Goal: Information Seeking & Learning: Learn about a topic

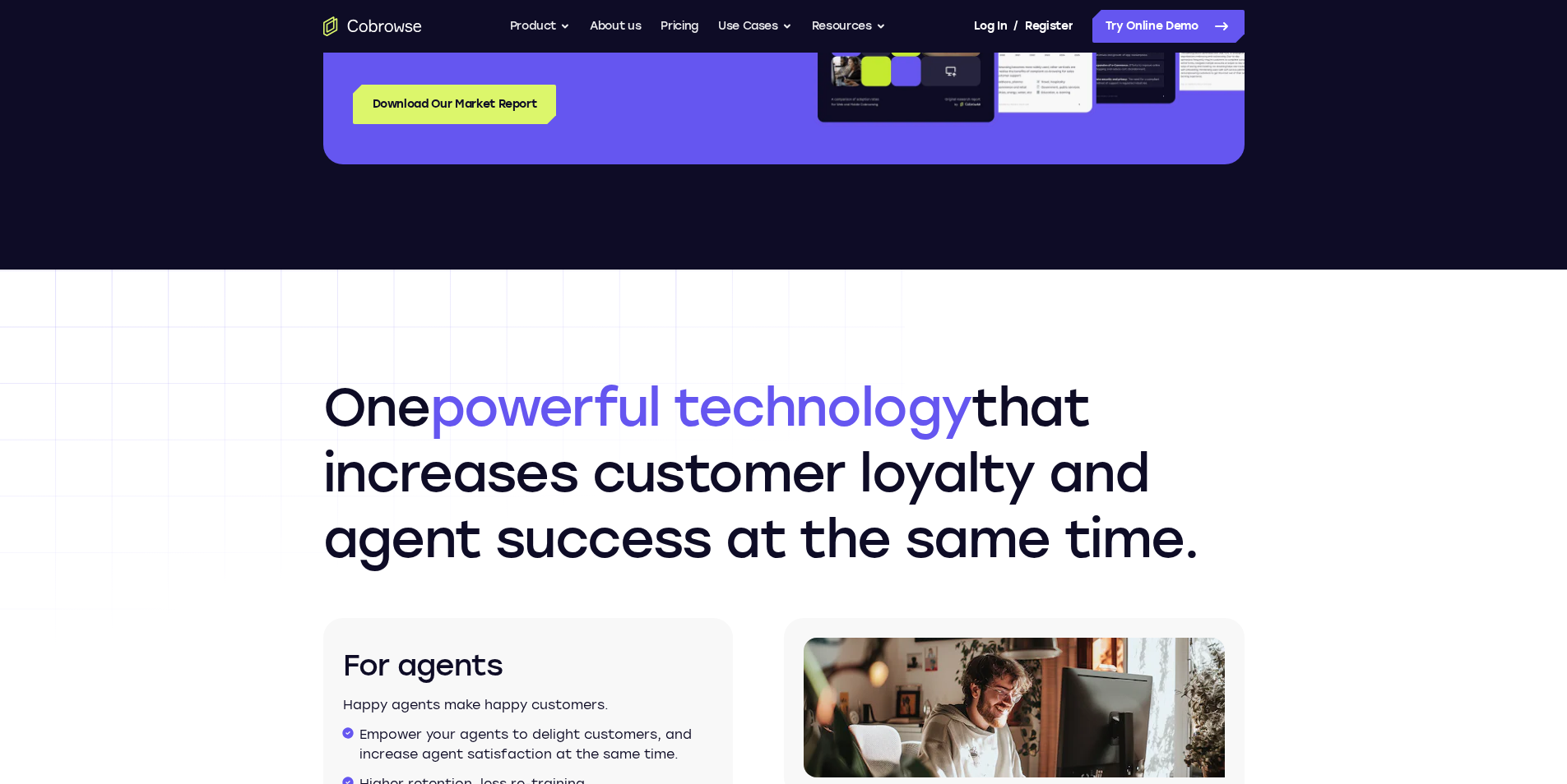
scroll to position [2219, 0]
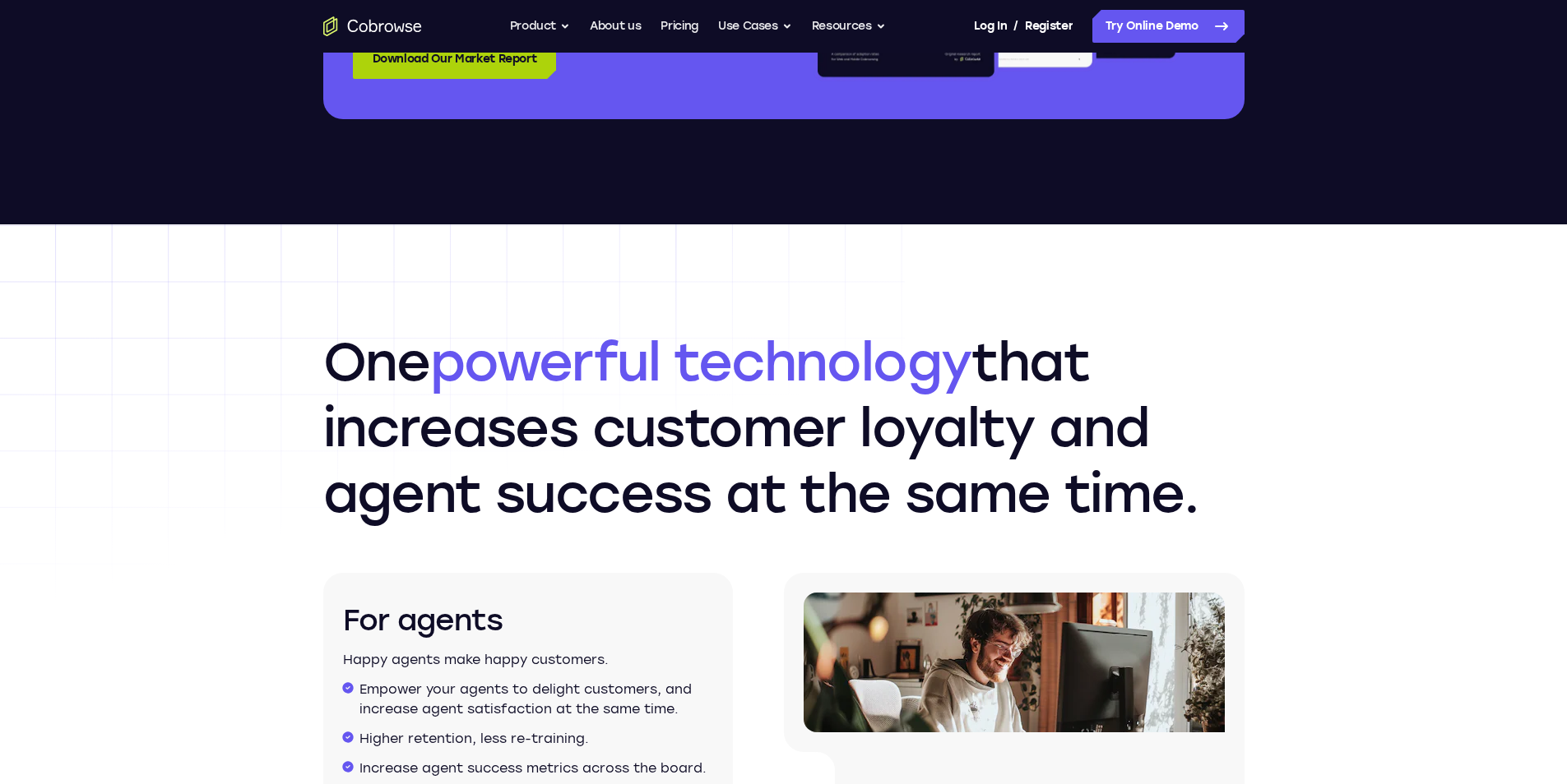
click at [401, 56] on link "Download Our Market Report" at bounding box center [454, 59] width 204 height 39
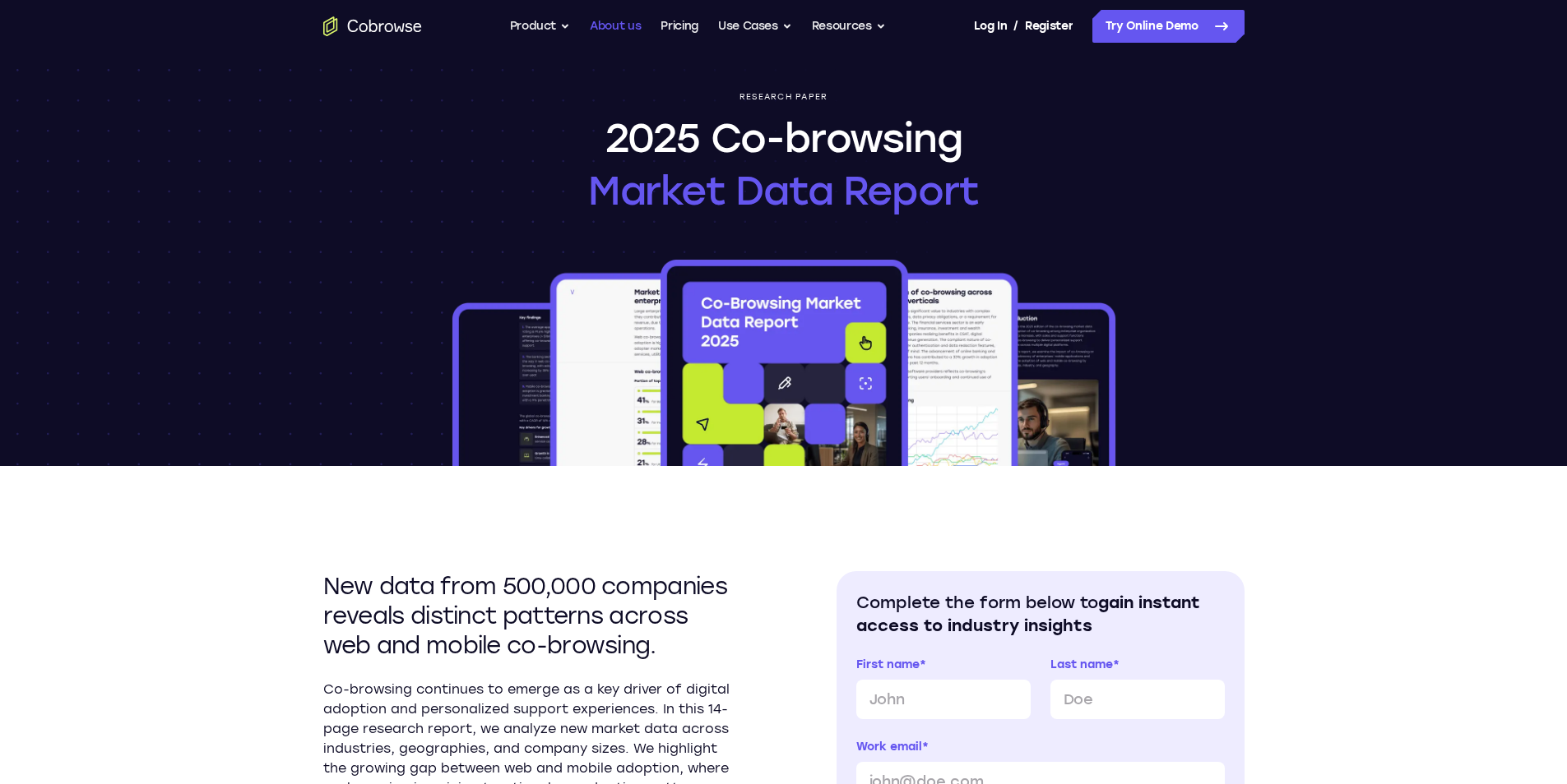
click at [635, 32] on link "About us" at bounding box center [615, 25] width 51 height 33
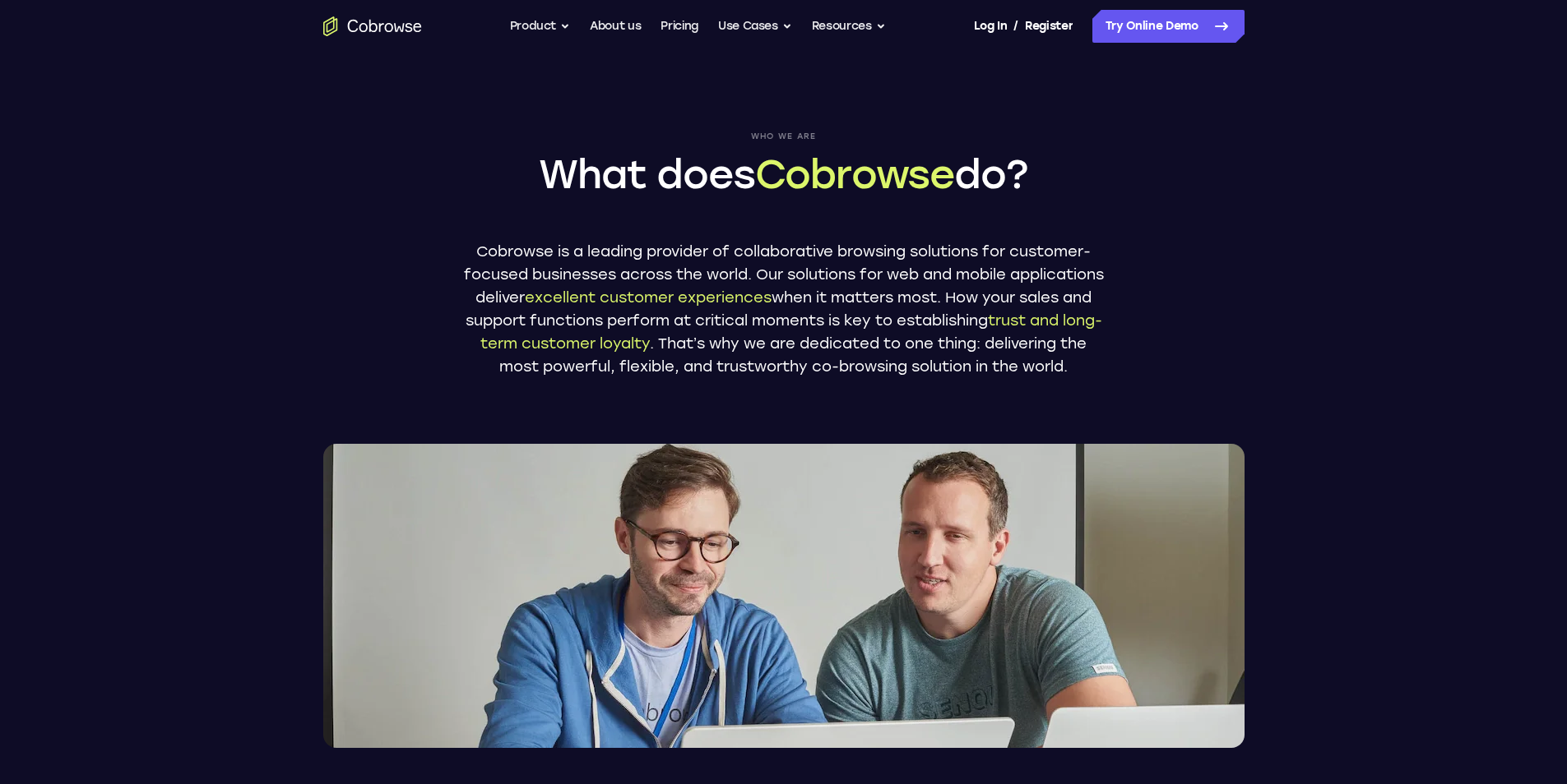
scroll to position [165, 0]
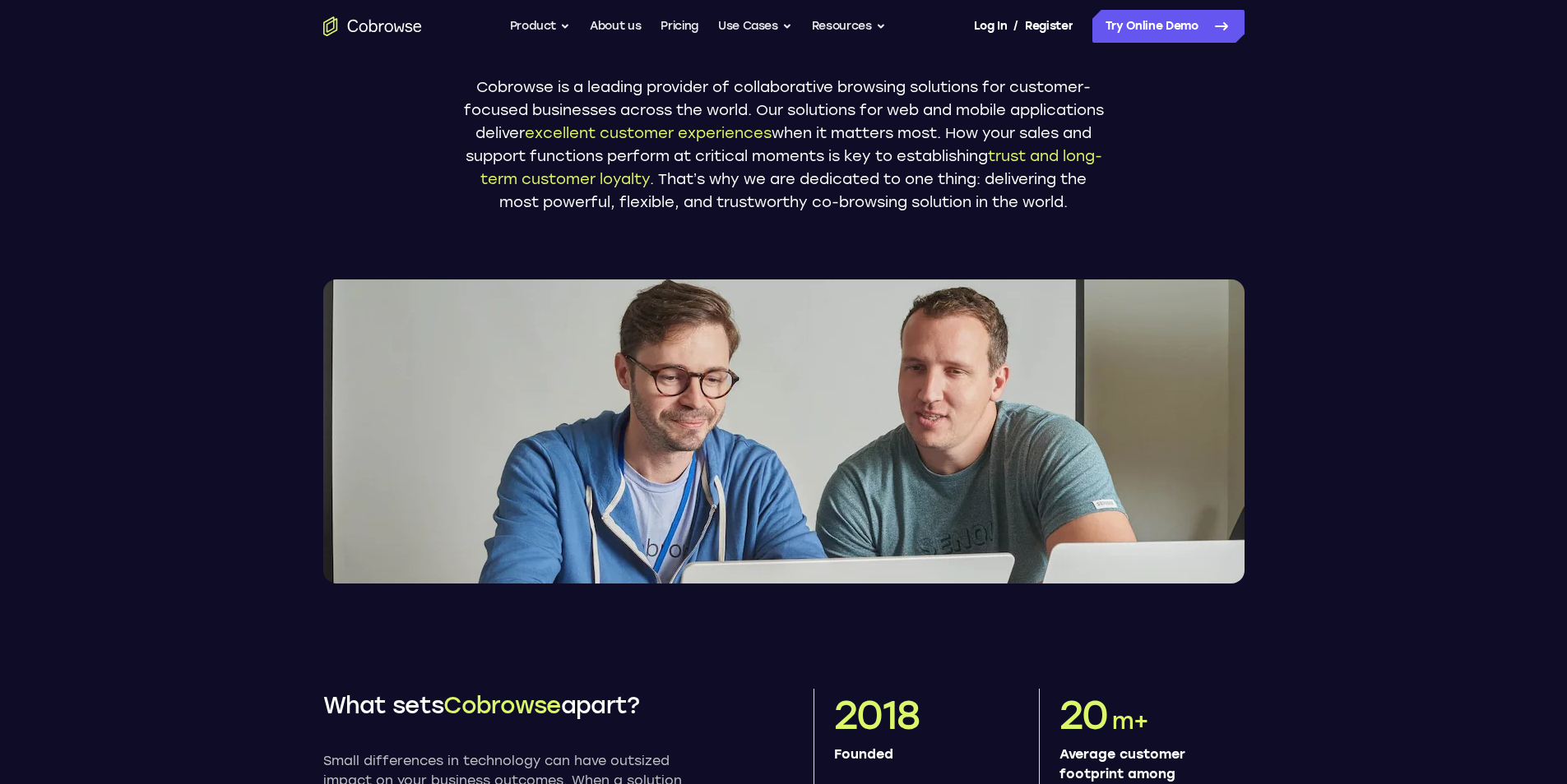
click at [882, 152] on p "Cobrowse is a leading provider of collaborative browsing solutions for customer…" at bounding box center [784, 144] width 641 height 138
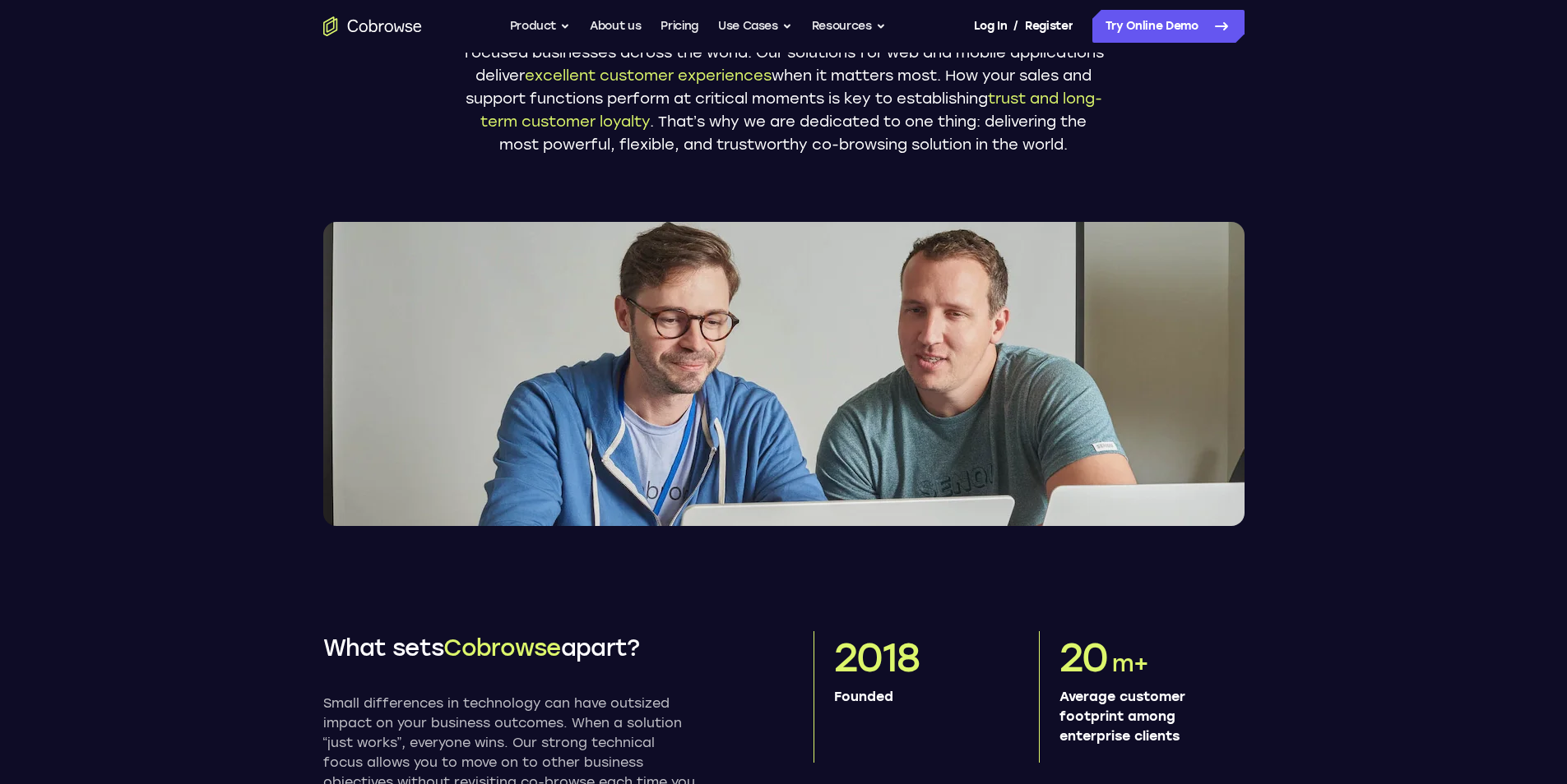
scroll to position [246, 0]
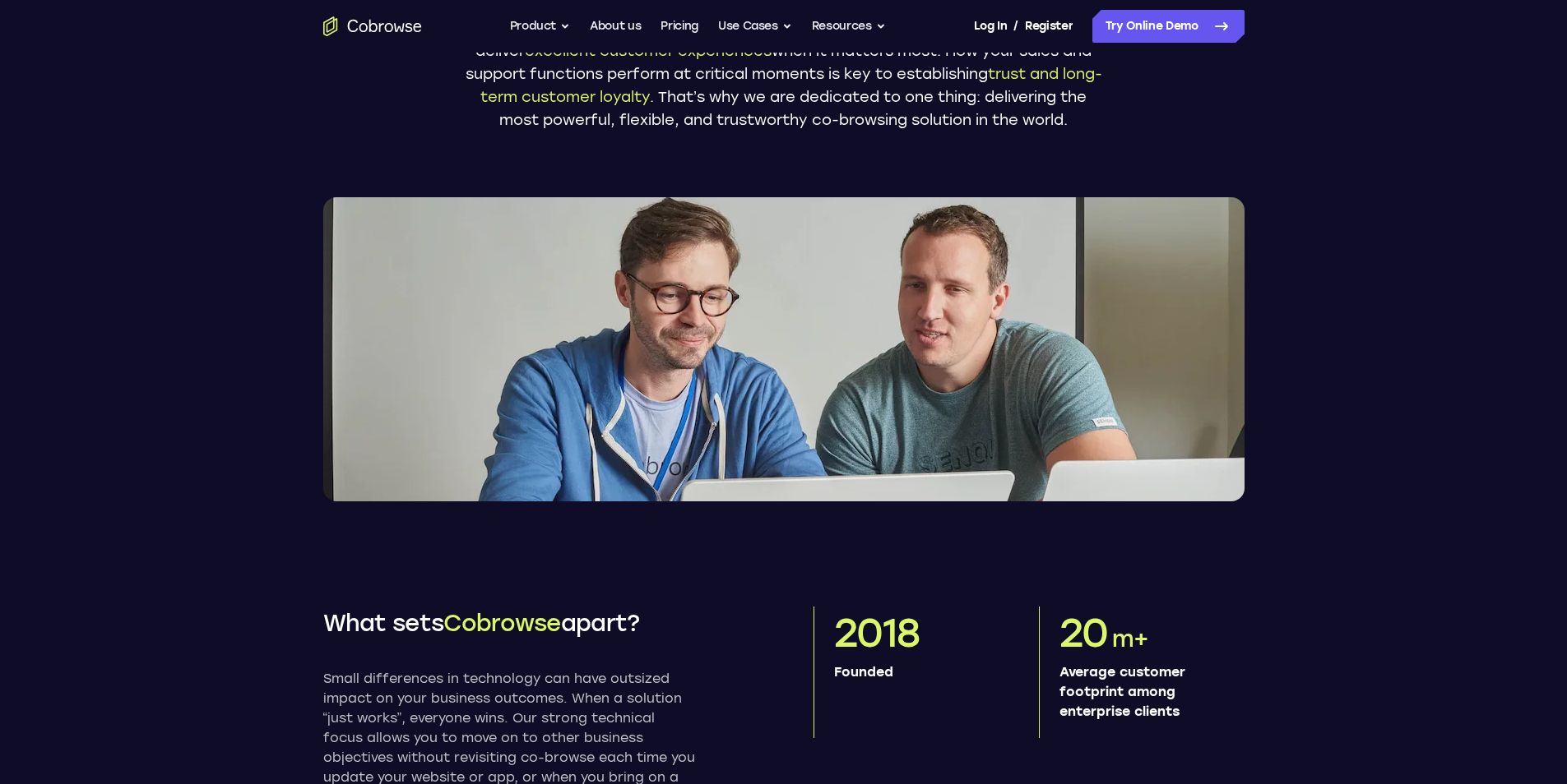
click at [966, 246] on img at bounding box center [784, 350] width 922 height 305
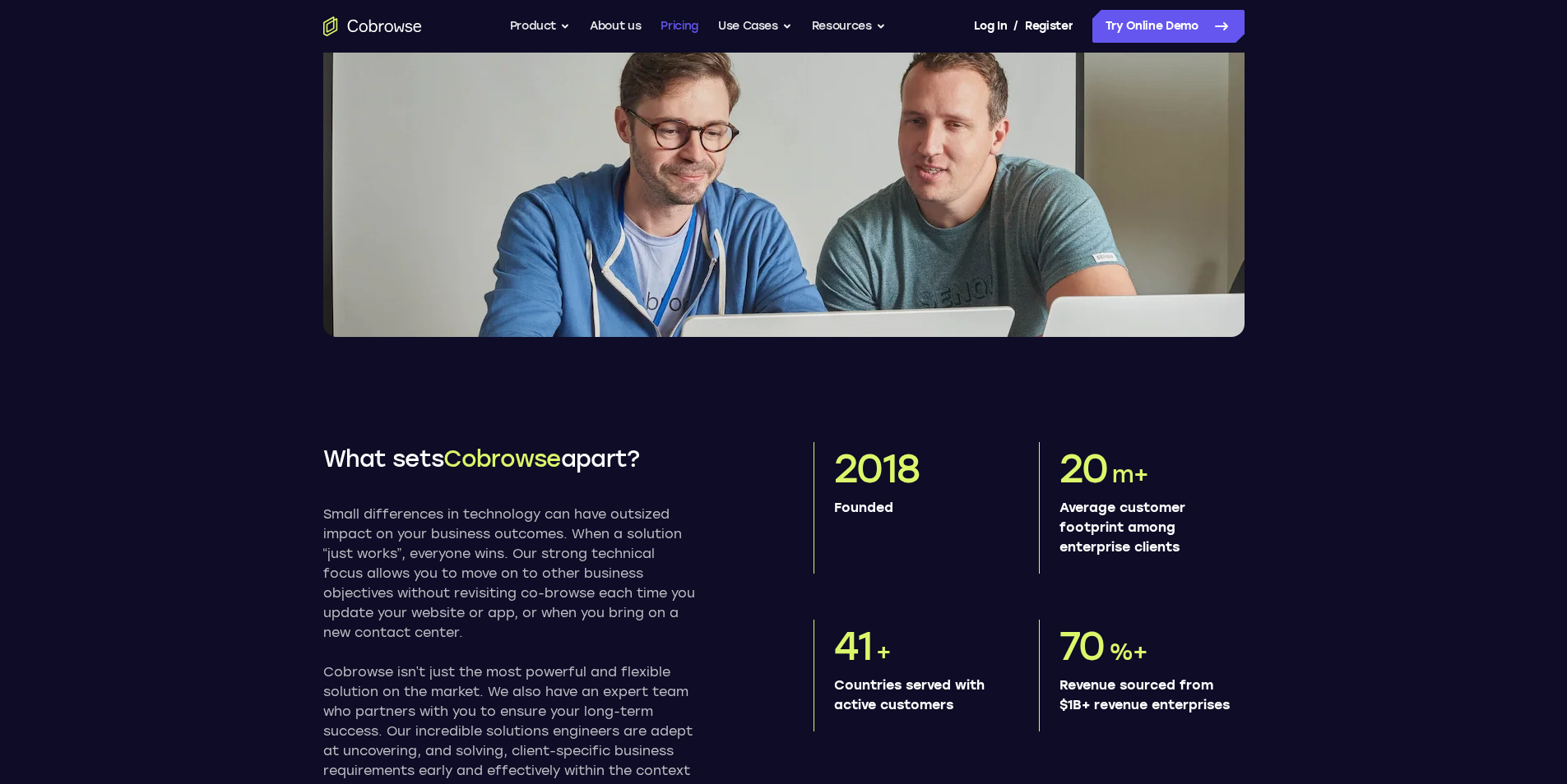
click at [690, 16] on link "Pricing" at bounding box center [679, 25] width 38 height 33
